Goal: Task Accomplishment & Management: Complete application form

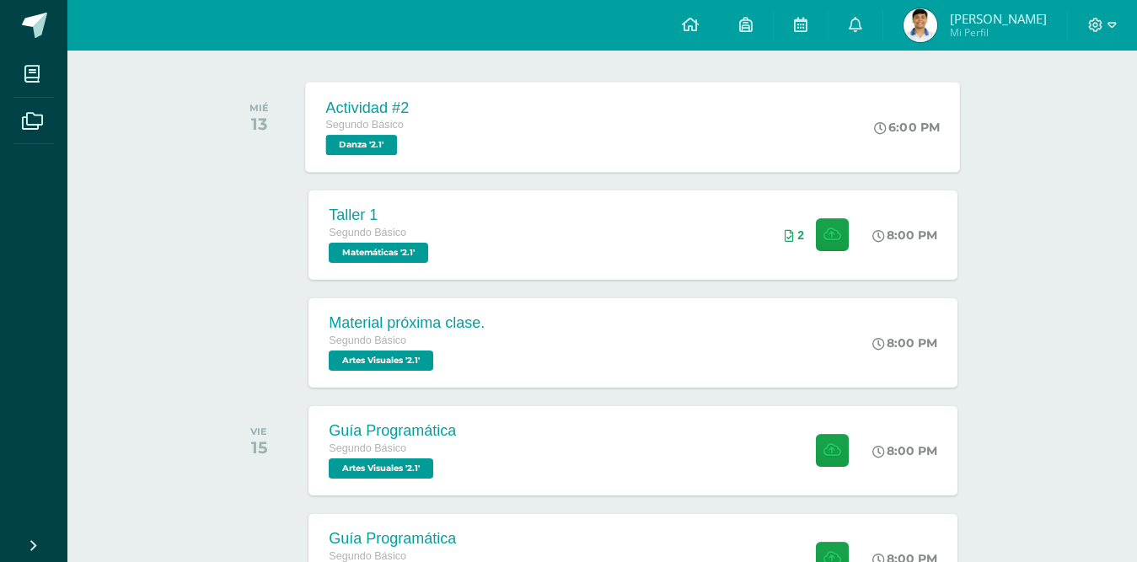
scroll to position [253, 0]
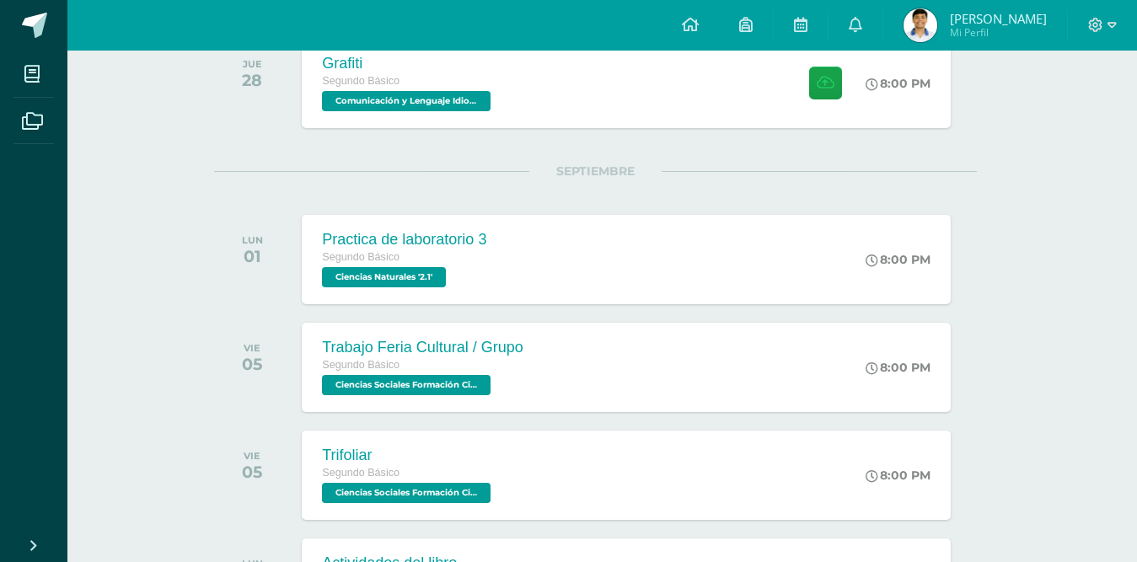
scroll to position [1264, 7]
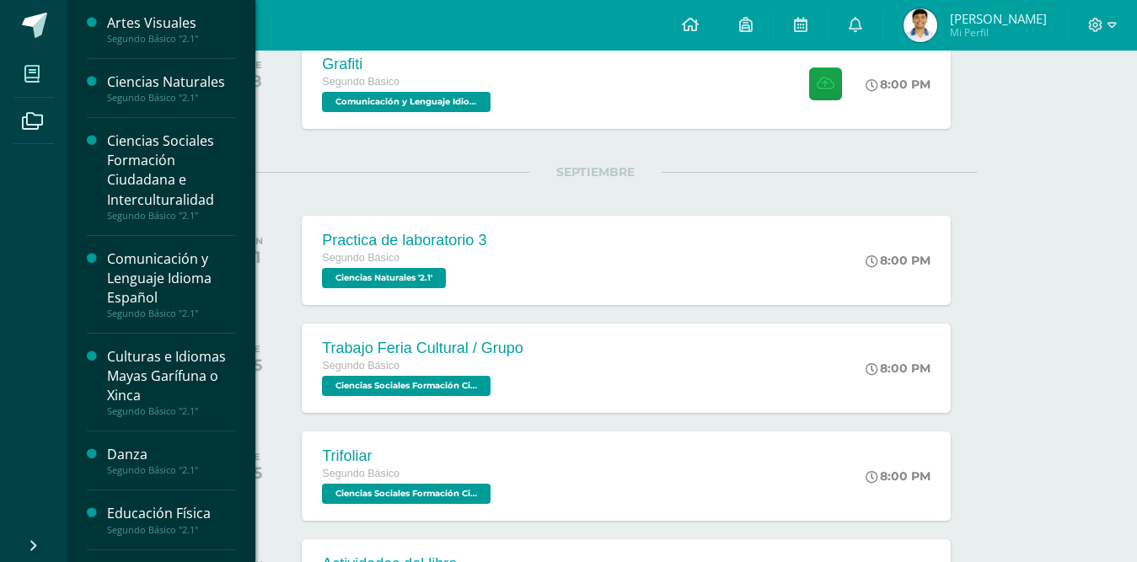
click at [43, 87] on span at bounding box center [32, 74] width 38 height 38
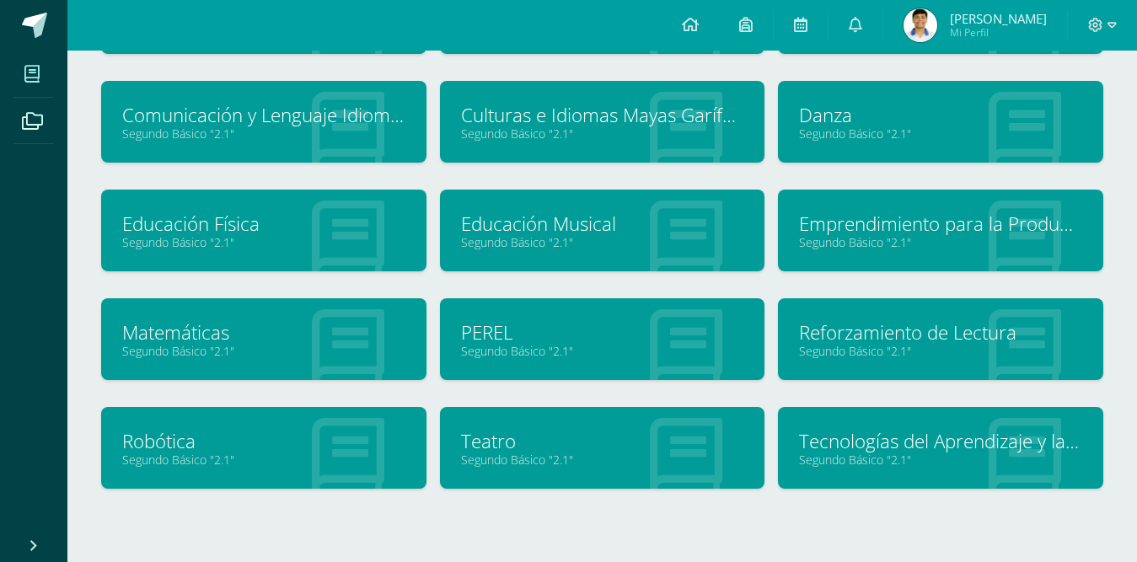
scroll to position [249, 0]
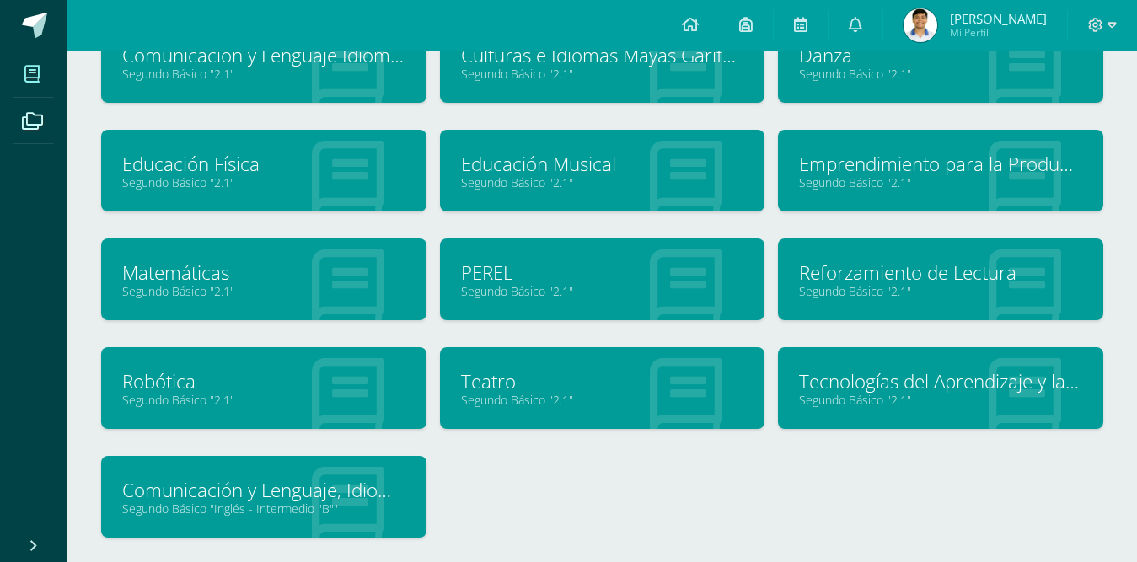
click at [939, 377] on link "Tecnologías del Aprendizaje y la Comunicación" at bounding box center [940, 381] width 283 height 26
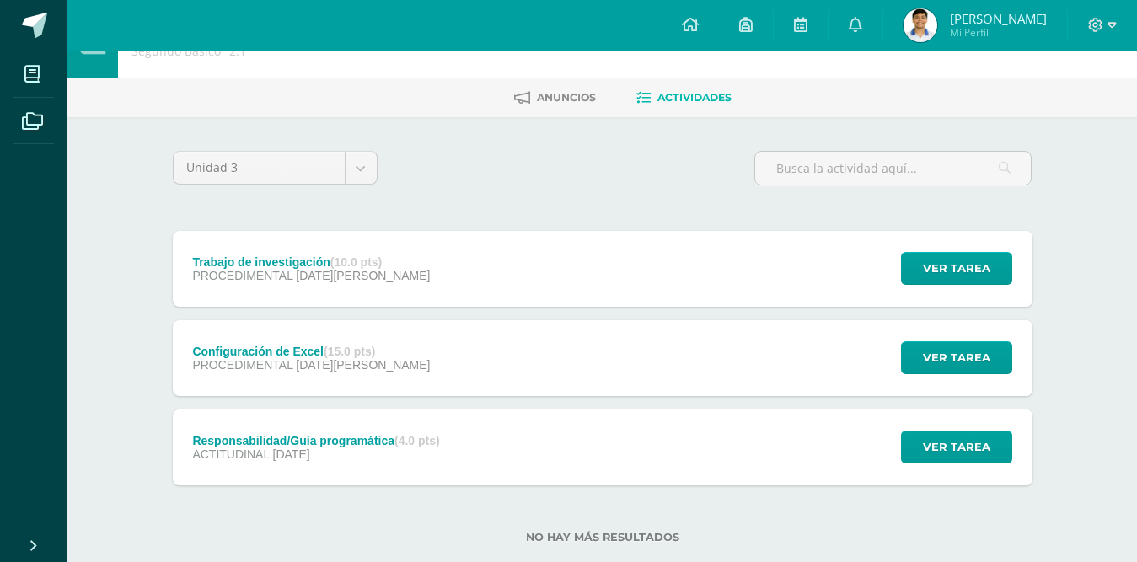
scroll to position [85, 0]
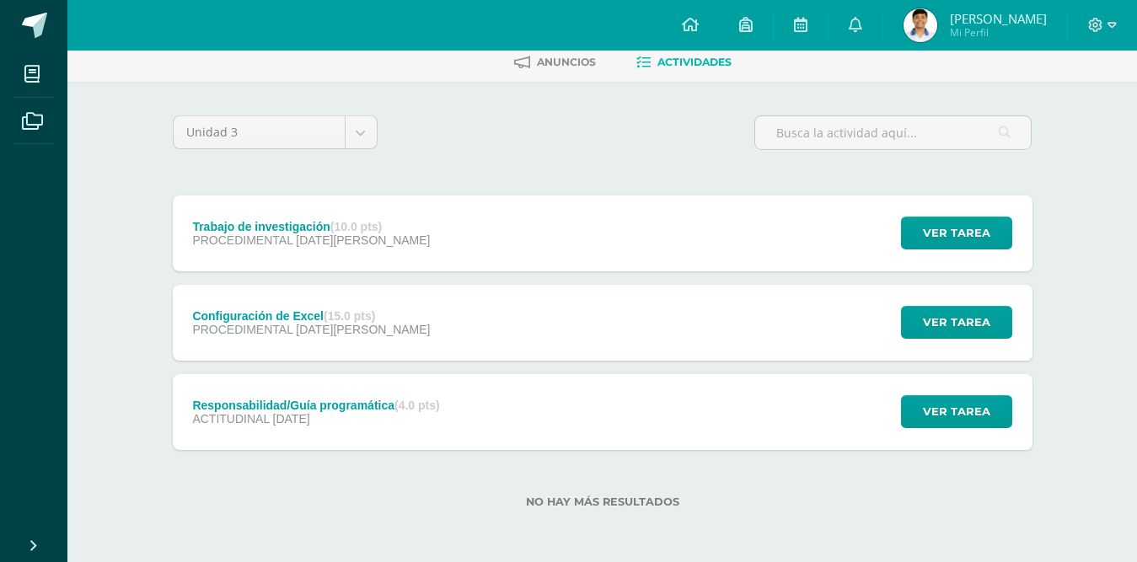
click at [689, 255] on div "Trabajo de investigación (10.0 pts) PROCEDIMENTAL 06 de Agosto Ver tarea Trabaj…" at bounding box center [602, 233] width 859 height 76
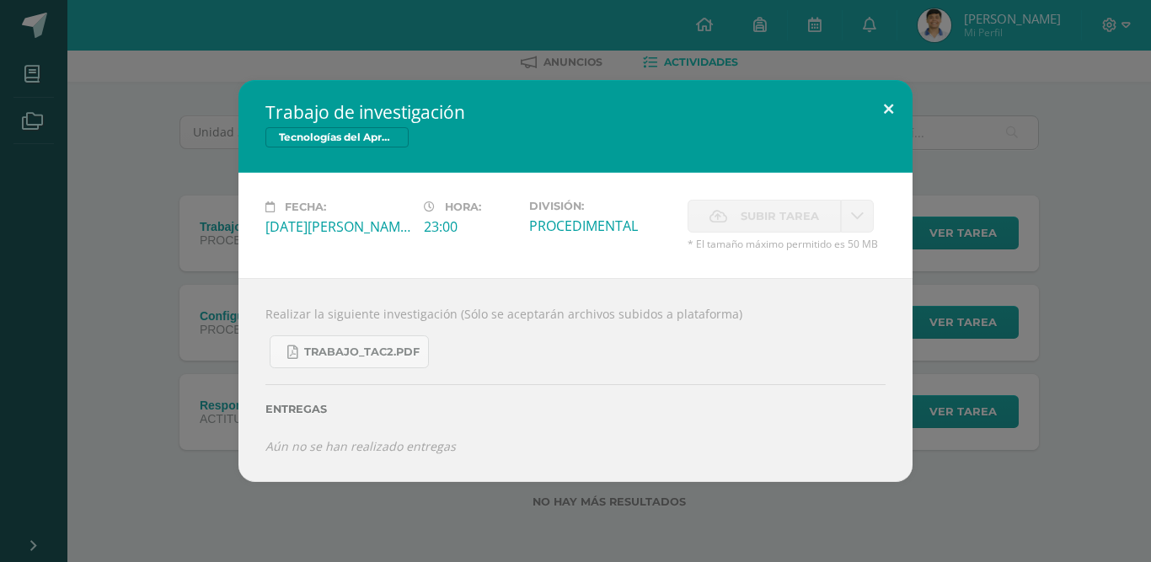
click at [871, 110] on button at bounding box center [888, 108] width 48 height 57
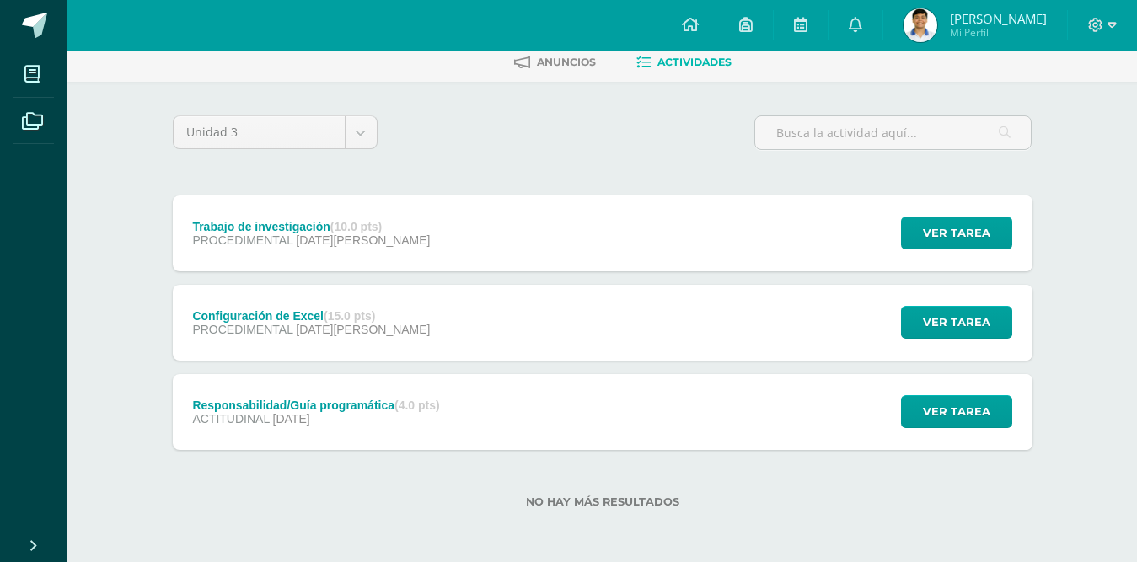
click at [604, 334] on div "Configuración de Excel (15.0 pts) PROCEDIMENTAL 06 de Agosto Ver tarea Configur…" at bounding box center [602, 323] width 859 height 76
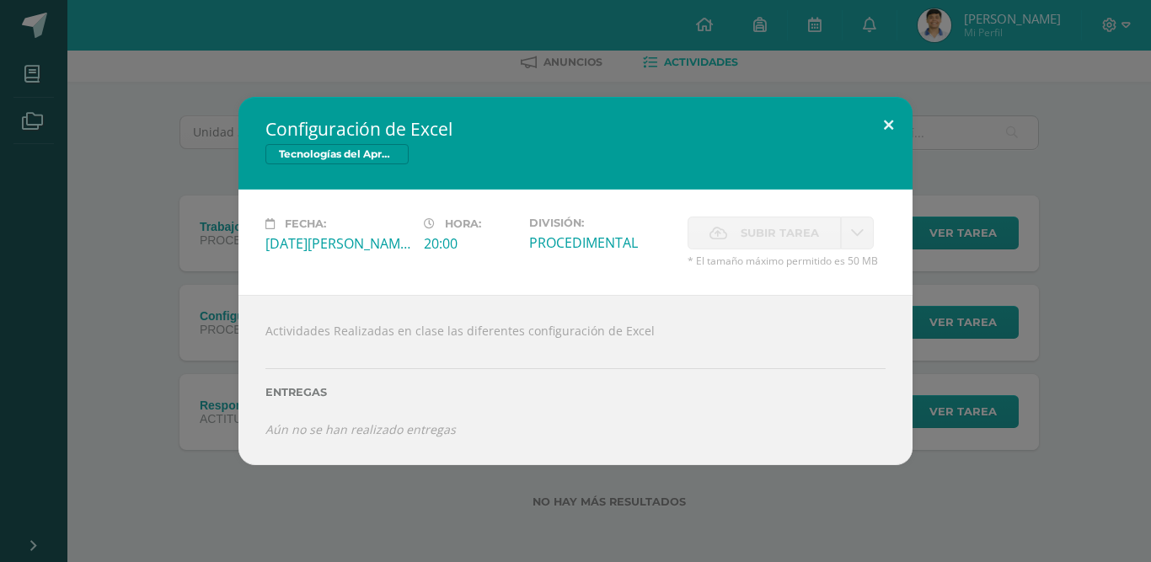
click at [898, 123] on button at bounding box center [888, 125] width 48 height 57
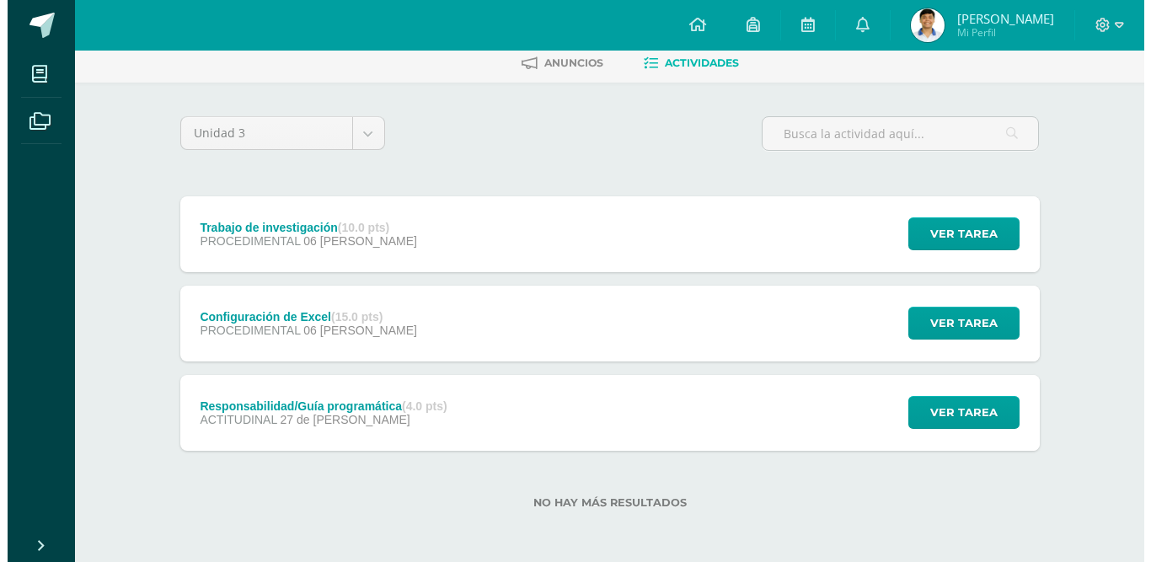
scroll to position [85, 0]
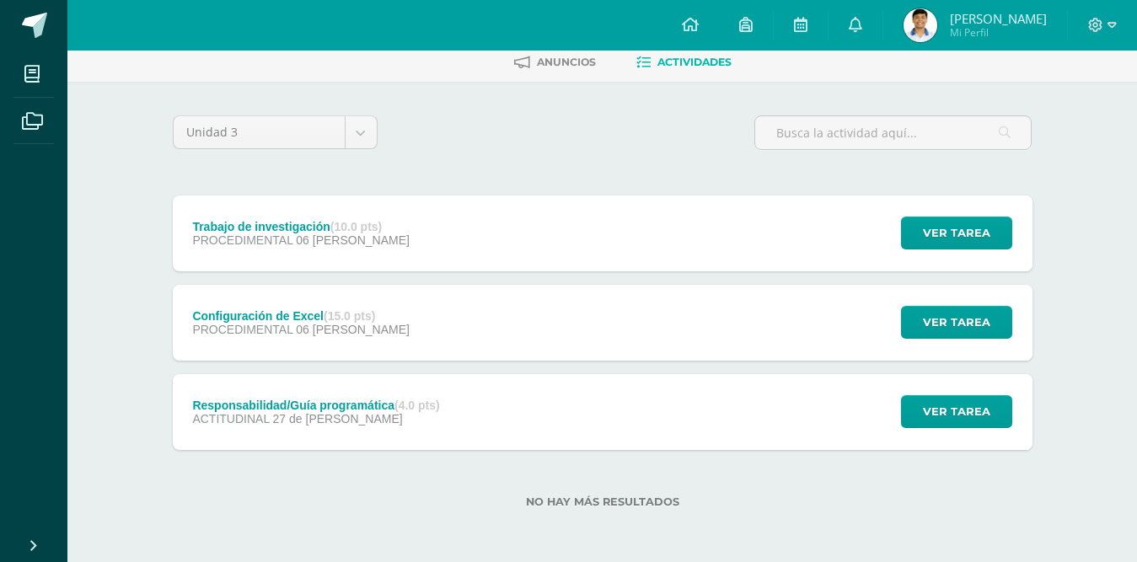
click at [362, 309] on strong "(15.0 pts)" at bounding box center [349, 315] width 51 height 13
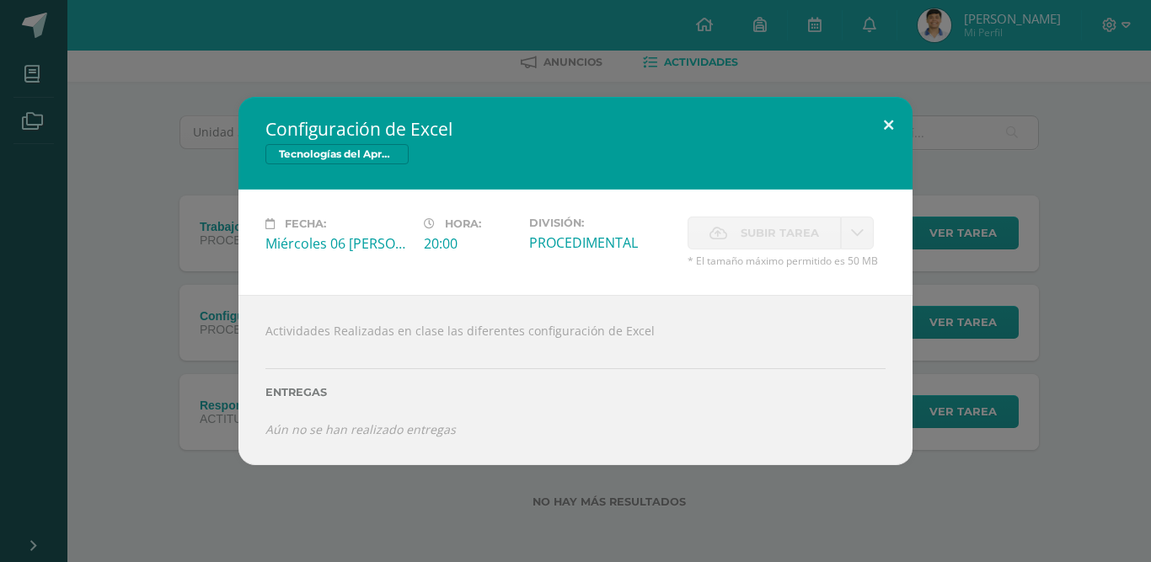
click at [889, 99] on button at bounding box center [888, 125] width 48 height 57
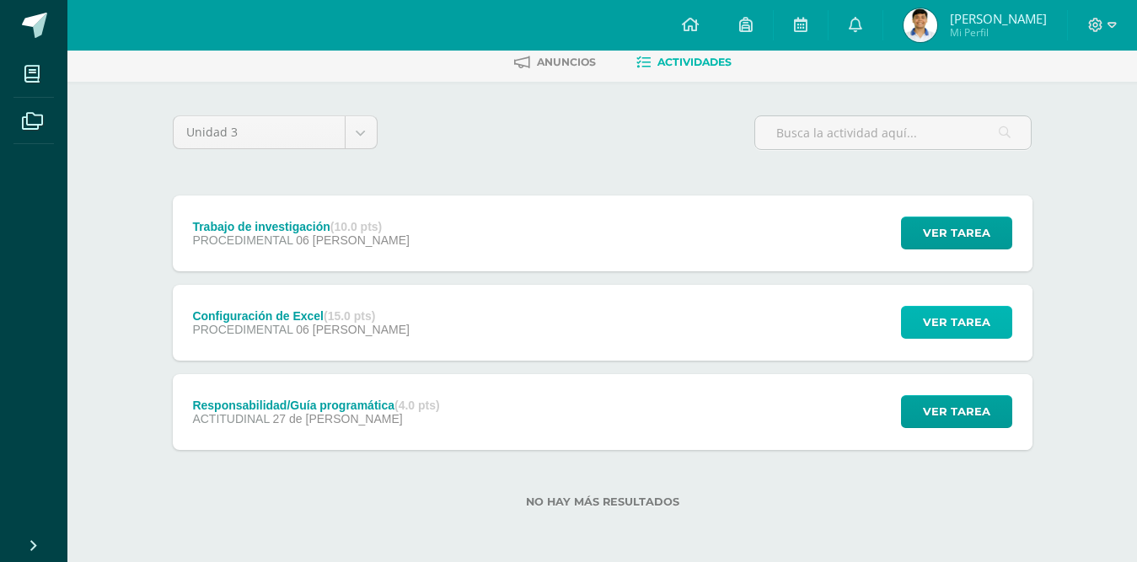
click at [934, 322] on span "Ver tarea" at bounding box center [956, 322] width 67 height 31
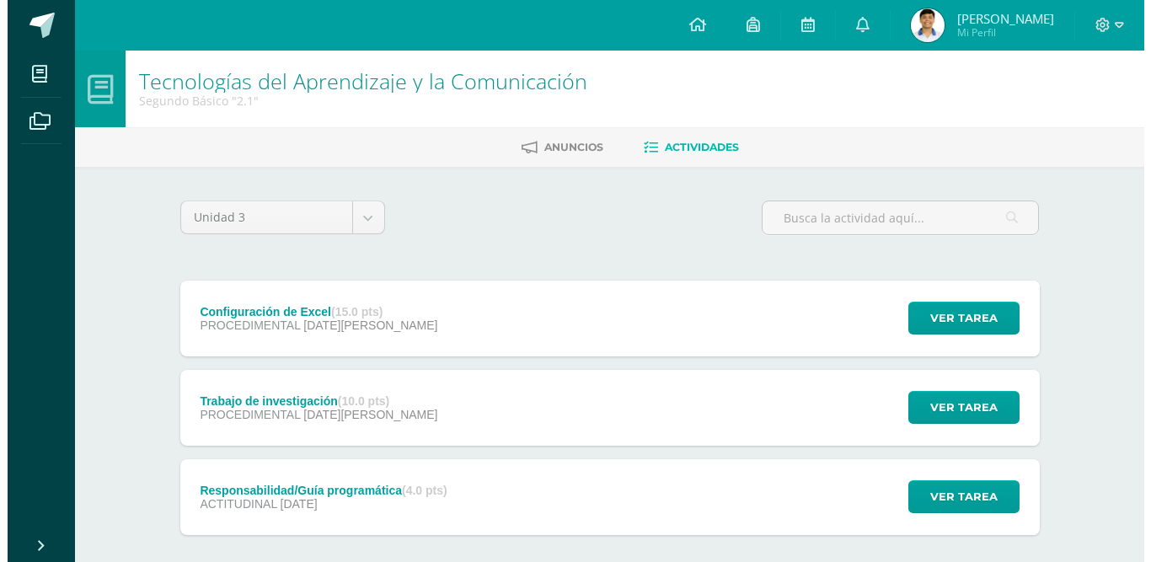
scroll to position [84, 0]
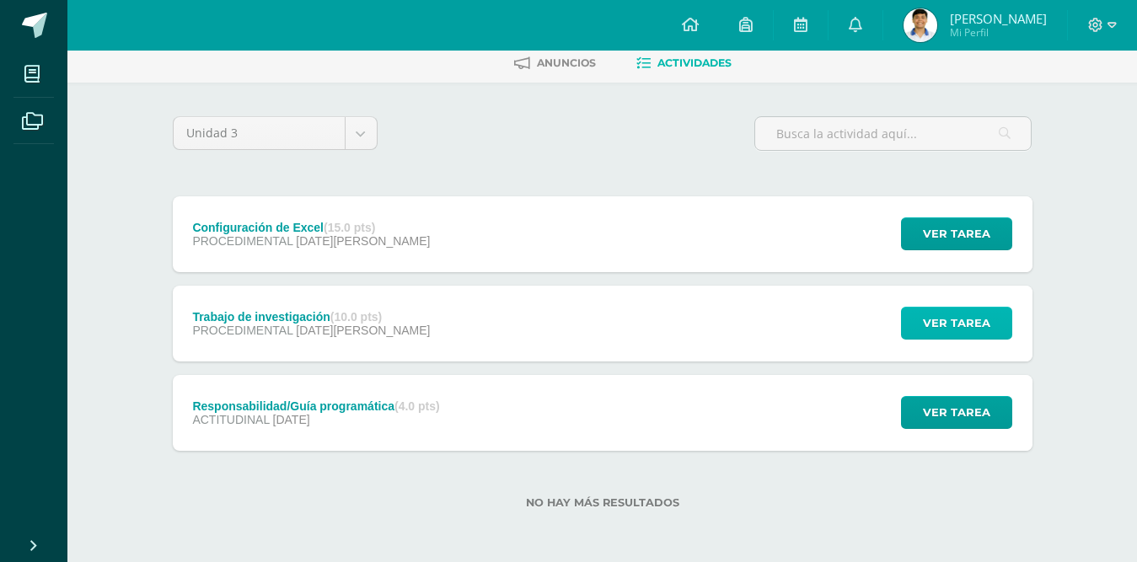
click at [916, 318] on button "Ver tarea" at bounding box center [956, 323] width 111 height 33
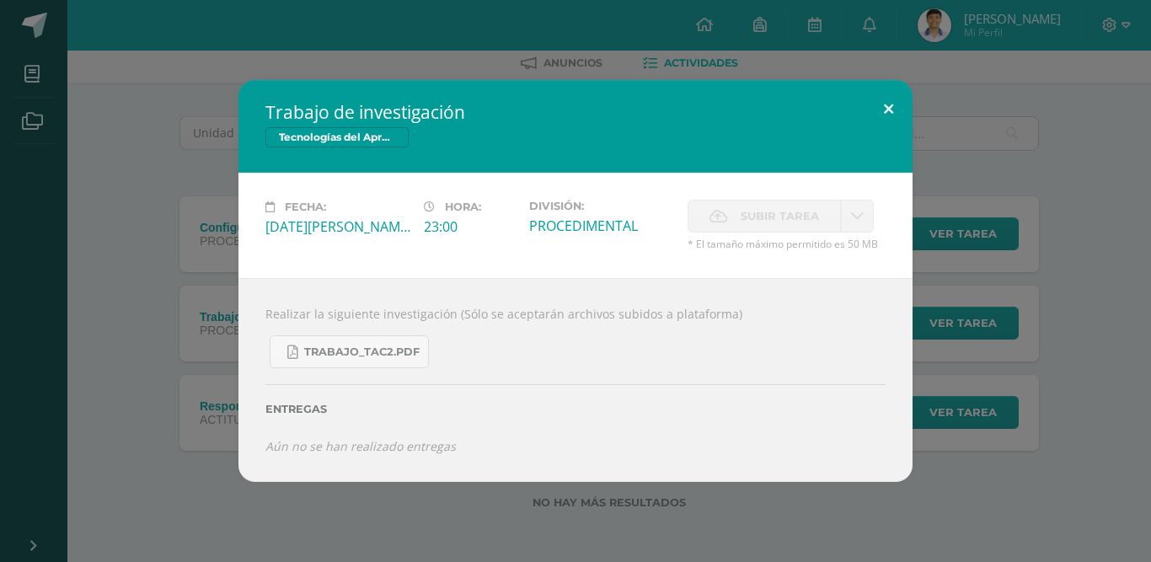
click at [901, 91] on button at bounding box center [888, 108] width 48 height 57
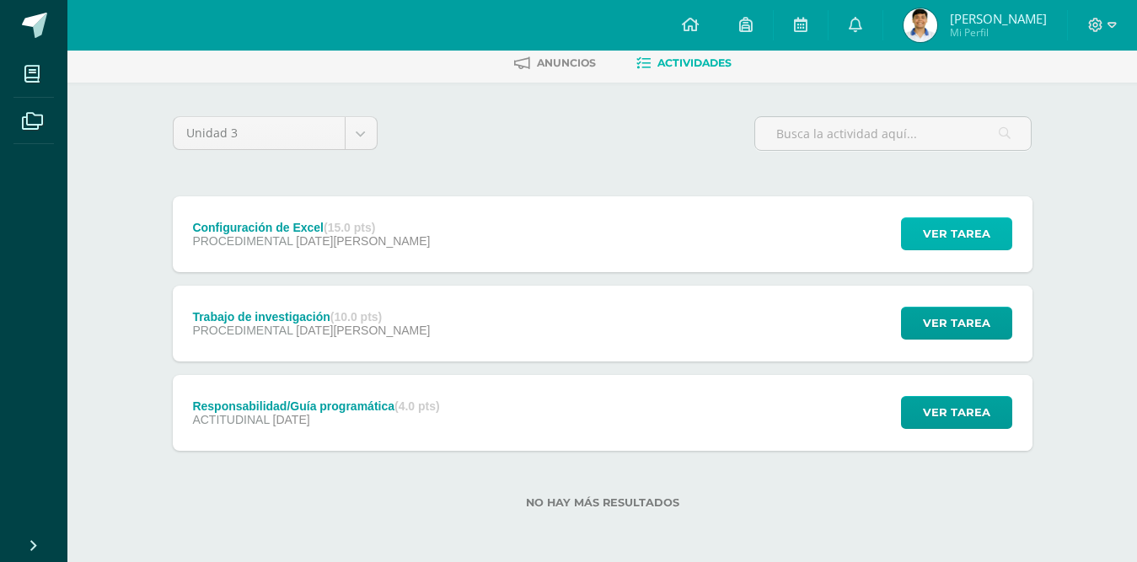
click at [935, 250] on button "Ver tarea" at bounding box center [956, 233] width 111 height 33
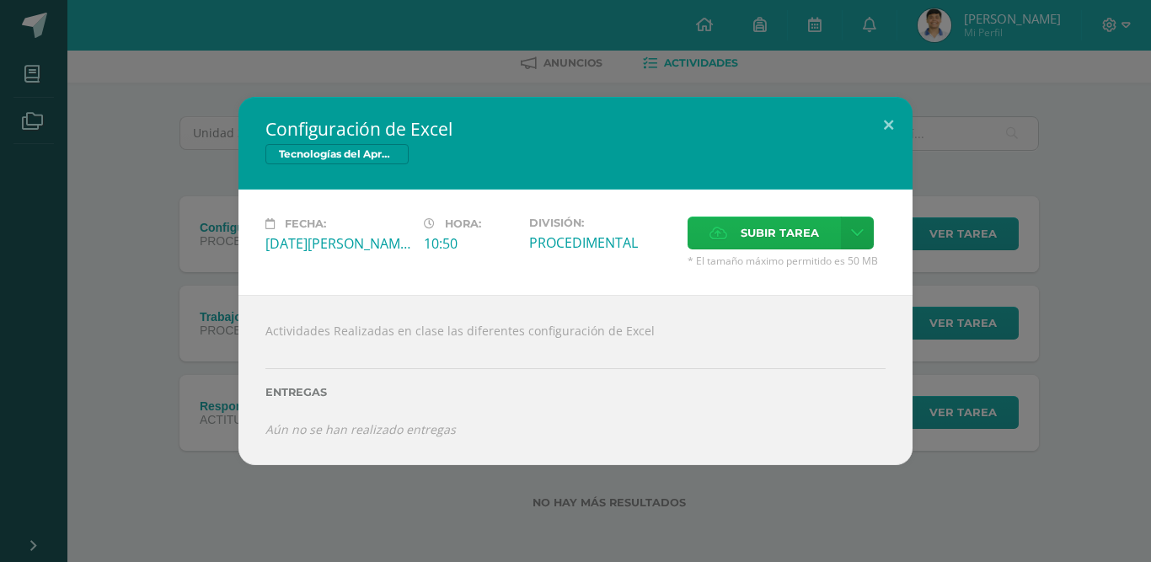
click at [755, 232] on span "Subir tarea" at bounding box center [780, 232] width 78 height 31
click at [0, 0] on input "Subir tarea" at bounding box center [0, 0] width 0 height 0
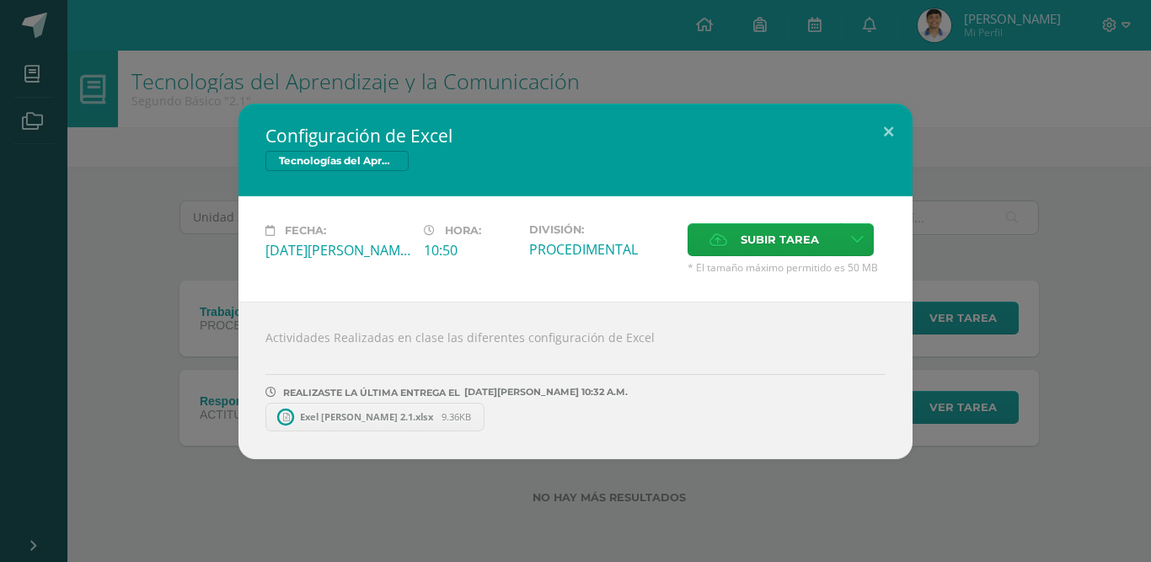
scroll to position [0, 0]
click at [807, 233] on span "Subir tarea" at bounding box center [780, 239] width 78 height 31
click at [0, 0] on input "Subir tarea" at bounding box center [0, 0] width 0 height 0
click at [891, 138] on button at bounding box center [888, 132] width 48 height 57
